Goal: Information Seeking & Learning: Check status

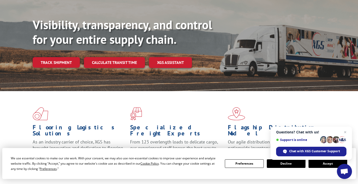
scroll to position [25, 0]
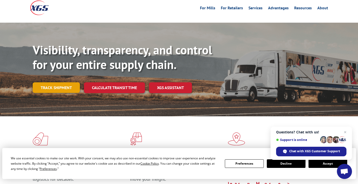
click at [60, 82] on link "Track shipment" at bounding box center [56, 87] width 47 height 11
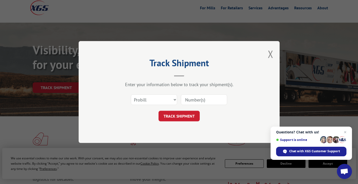
click at [192, 97] on input at bounding box center [204, 99] width 46 height 11
click at [166, 100] on select "Select category... Probill BOL PO" at bounding box center [154, 99] width 46 height 11
select select "bol"
click at [131, 94] on select "Select category... Probill BOL PO" at bounding box center [154, 99] width 46 height 11
click at [197, 98] on input at bounding box center [204, 99] width 46 height 11
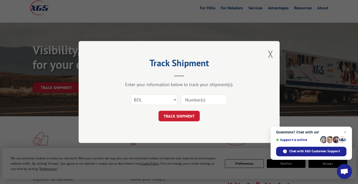
paste input "17602306"
type input "17602306"
click at [172, 115] on button "TRACK SHIPMENT" at bounding box center [178, 116] width 41 height 11
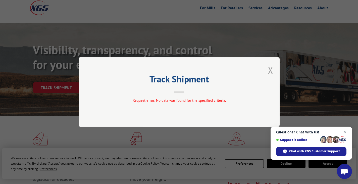
click at [273, 72] on button "Close modal" at bounding box center [271, 69] width 6 height 13
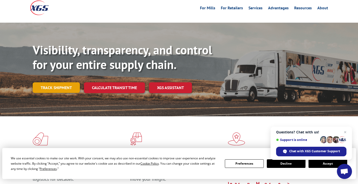
click at [64, 82] on link "Track shipment" at bounding box center [56, 87] width 47 height 11
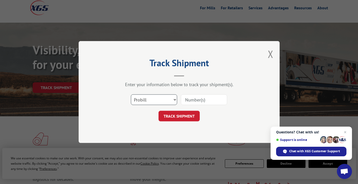
click at [155, 101] on select "Select category... Probill BOL PO" at bounding box center [154, 99] width 46 height 11
select select "po"
click at [131, 94] on select "Select category... Probill BOL PO" at bounding box center [154, 99] width 46 height 11
click at [198, 99] on input at bounding box center [204, 99] width 46 height 11
paste input "17602306"
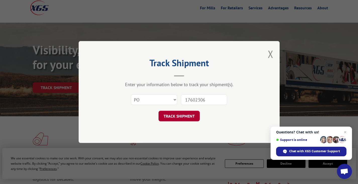
type input "17602306"
click at [185, 118] on button "TRACK SHIPMENT" at bounding box center [178, 116] width 41 height 11
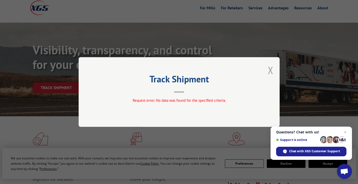
click at [270, 71] on button "Close modal" at bounding box center [271, 69] width 6 height 13
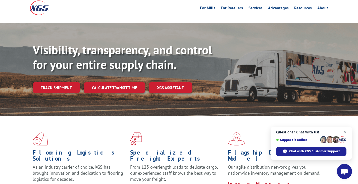
scroll to position [0, 0]
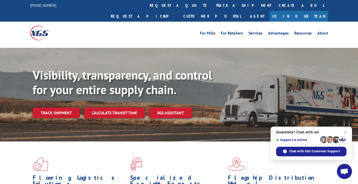
click at [59, 107] on link "Track shipment" at bounding box center [56, 112] width 47 height 11
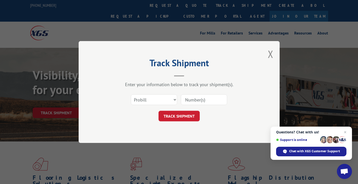
click at [190, 99] on input at bounding box center [204, 99] width 46 height 11
paste input "17602306"
type input "17602306"
click at [179, 116] on button "TRACK SHIPMENT" at bounding box center [178, 116] width 41 height 11
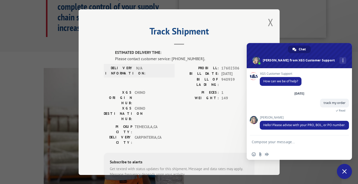
type textarea "[PHONE_NUMBER]"
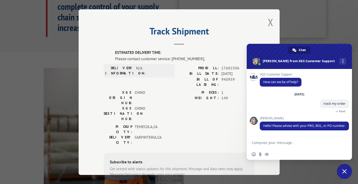
type textarea "17602306"
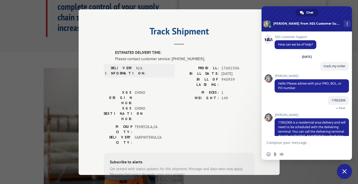
scroll to position [19, 0]
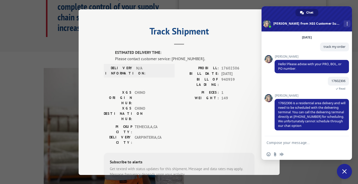
click at [347, 172] on span "Close chat" at bounding box center [344, 171] width 15 height 15
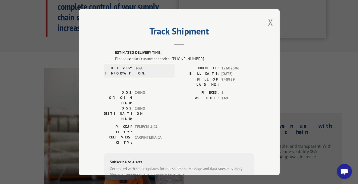
click at [346, 172] on span "Open chat" at bounding box center [344, 171] width 8 height 7
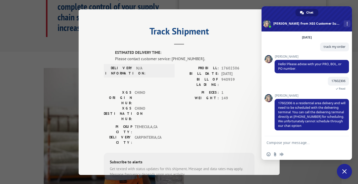
click at [346, 173] on span "Close chat" at bounding box center [344, 171] width 5 height 5
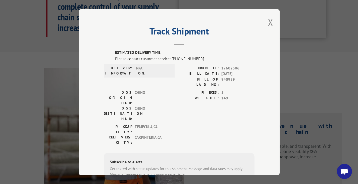
click at [345, 173] on span "Open chat" at bounding box center [344, 171] width 8 height 7
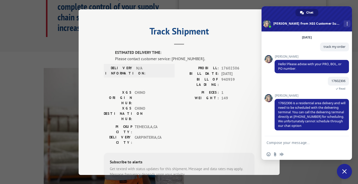
click at [229, 5] on div "Track Shipment ESTIMATED DELIVERY TIME: Please contact customer service: [PHONE…" at bounding box center [179, 92] width 358 height 184
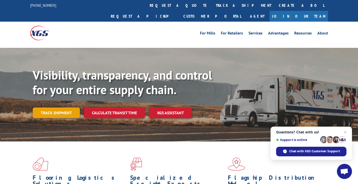
click at [62, 107] on link "Track shipment" at bounding box center [56, 112] width 47 height 11
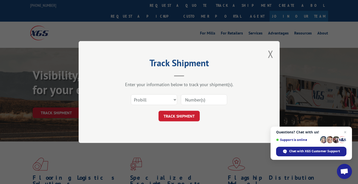
click at [198, 100] on input at bounding box center [204, 99] width 46 height 11
paste input "17602306"
type input "17602306"
click at [189, 115] on button "TRACK SHIPMENT" at bounding box center [178, 116] width 41 height 11
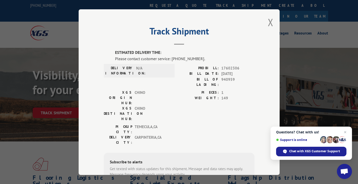
click at [136, 70] on span "N/A" at bounding box center [153, 70] width 34 height 11
drag, startPoint x: 139, startPoint y: 67, endPoint x: 187, endPoint y: 59, distance: 48.6
click at [213, 70] on div "DELIVERY INFORMATION: N/A PROBILL: 17602306 BILL DATE: [DATE] BILL OF LADING: 9…" at bounding box center [179, 77] width 151 height 24
drag, startPoint x: 195, startPoint y: 59, endPoint x: 170, endPoint y: 59, distance: 25.9
click at [170, 59] on div "Please contact customer service: [PHONE_NUMBER]." at bounding box center [184, 58] width 139 height 6
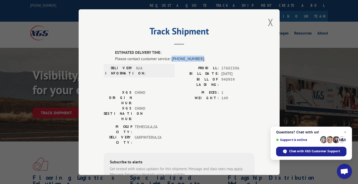
copy div "[PHONE_NUMBER]"
click at [268, 22] on button "Close modal" at bounding box center [271, 22] width 6 height 13
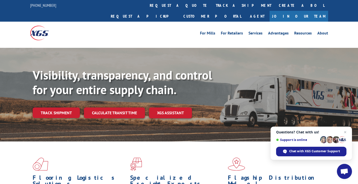
click at [342, 170] on span "Open chat" at bounding box center [344, 171] width 8 height 7
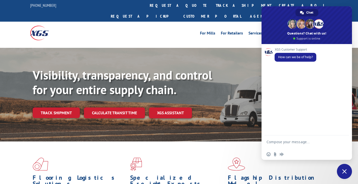
click at [278, 142] on textarea "Compose your message..." at bounding box center [300, 143] width 69 height 9
type textarea "track my order"
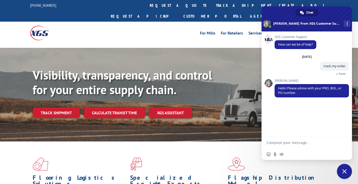
click at [279, 142] on textarea "Compose your message..." at bounding box center [300, 142] width 69 height 5
type textarea "[PHONE_NUMBER]"
drag, startPoint x: 293, startPoint y: 143, endPoint x: 251, endPoint y: 140, distance: 42.8
paste textarea "17602306"
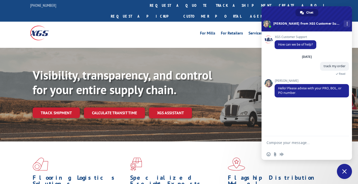
type textarea "17602306"
click at [267, 141] on textarea "17602306" at bounding box center [300, 142] width 69 height 5
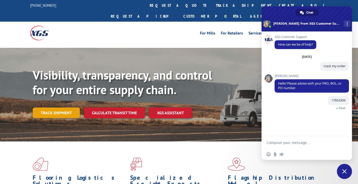
click at [53, 107] on link "Track shipment" at bounding box center [56, 112] width 47 height 11
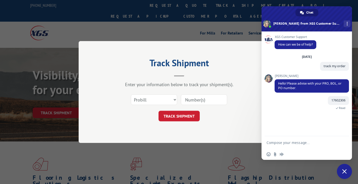
click at [222, 48] on div "Track Shipment Enter your information below to track your shipment(s). Select c…" at bounding box center [179, 92] width 201 height 102
click at [212, 30] on div "Track Shipment Enter your information below to track your shipment(s). Select c…" at bounding box center [179, 92] width 358 height 184
click at [187, 97] on input at bounding box center [204, 99] width 46 height 11
type input "17602306"
click at [183, 116] on button "TRACK SHIPMENT" at bounding box center [178, 116] width 41 height 11
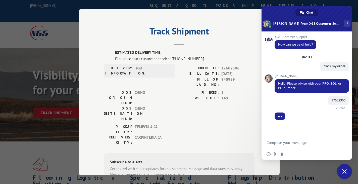
click at [270, 142] on textarea "Compose your message..." at bounding box center [300, 142] width 69 height 5
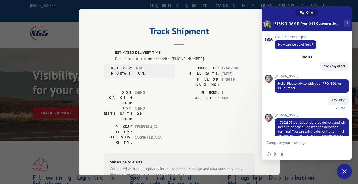
scroll to position [19, 0]
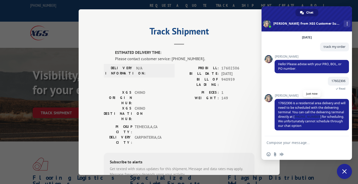
drag, startPoint x: 328, startPoint y: 116, endPoint x: 308, endPoint y: 116, distance: 20.4
click at [308, 116] on span "17602306 is a residential area delivery and will need to be scheduled with the …" at bounding box center [311, 114] width 67 height 27
copy span "714)523-5420"
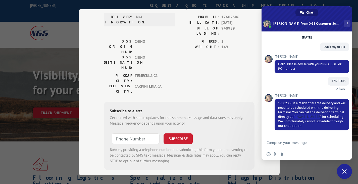
scroll to position [0, 0]
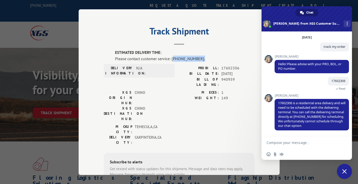
drag, startPoint x: 170, startPoint y: 59, endPoint x: 199, endPoint y: 60, distance: 28.9
click at [199, 60] on div "Please contact customer service: [PHONE_NUMBER]." at bounding box center [184, 58] width 139 height 6
drag, startPoint x: 328, startPoint y: 116, endPoint x: 308, endPoint y: 116, distance: 19.8
click at [308, 116] on span "17602306 is a residential area delivery and will need to be scheduled with the …" at bounding box center [311, 114] width 67 height 27
drag, startPoint x: 170, startPoint y: 59, endPoint x: 196, endPoint y: 60, distance: 25.9
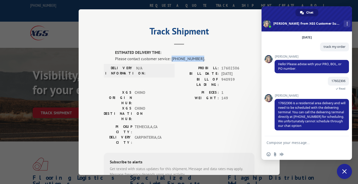
click at [196, 60] on div "Please contact customer service: [PHONE_NUMBER]." at bounding box center [184, 58] width 139 height 6
drag, startPoint x: 328, startPoint y: 116, endPoint x: 308, endPoint y: 116, distance: 20.1
click at [308, 116] on span "17602306 is a residential area delivery and will need to be scheduled with the …" at bounding box center [311, 114] width 67 height 27
